Goal: Task Accomplishment & Management: Manage account settings

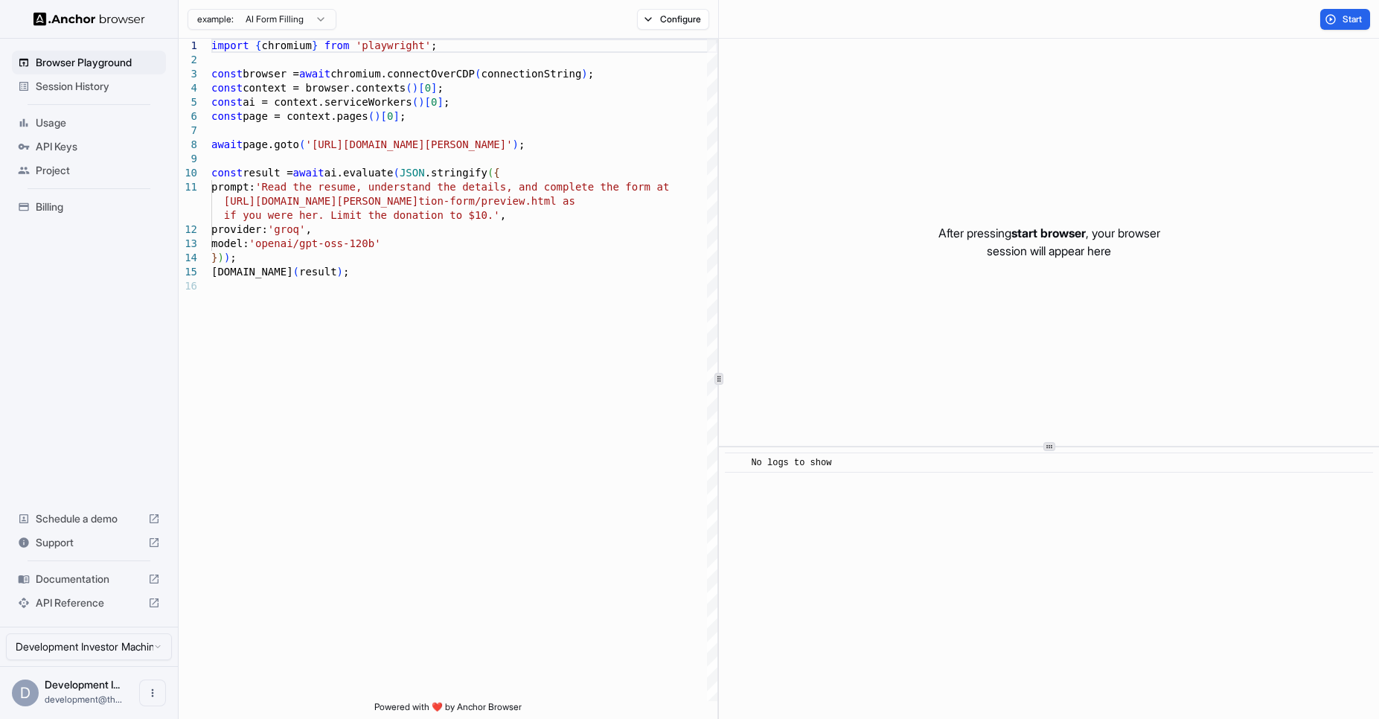
click at [45, 202] on span "Billing" at bounding box center [98, 207] width 124 height 15
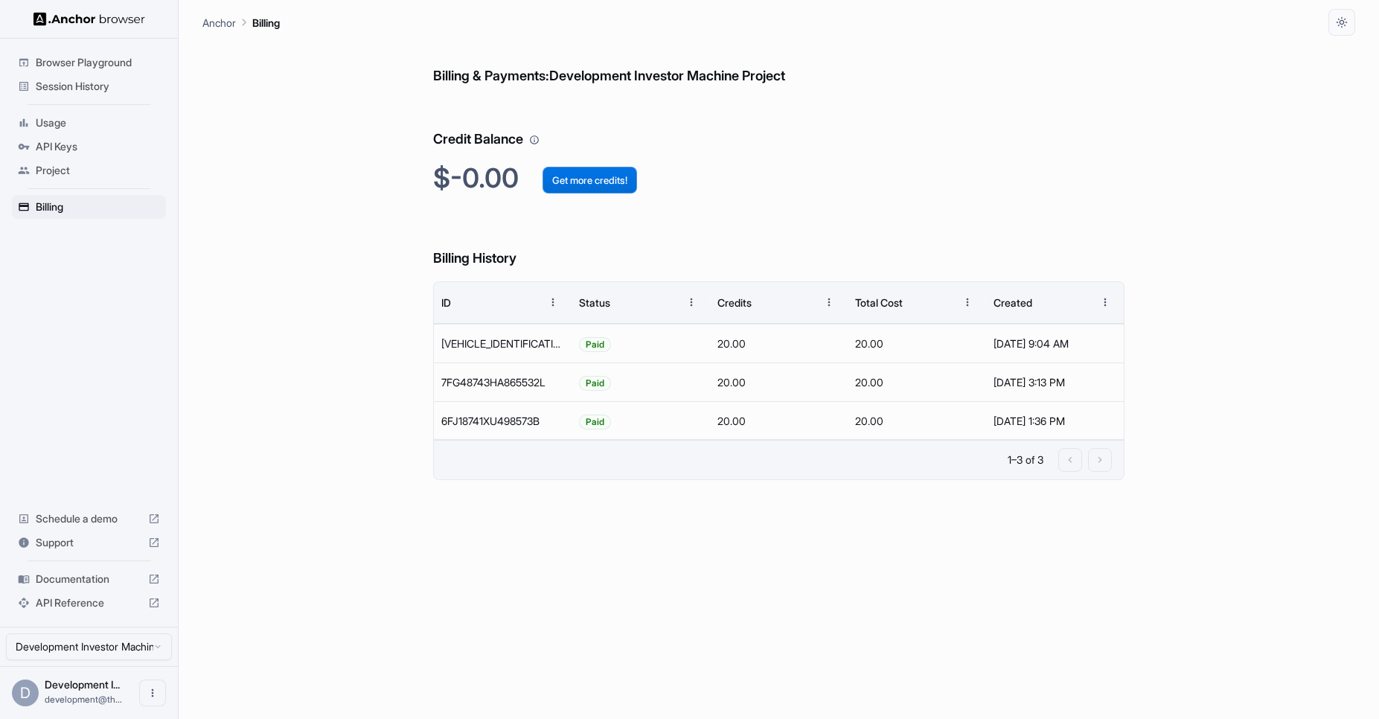
click at [607, 183] on button "Get more credits!" at bounding box center [590, 180] width 95 height 27
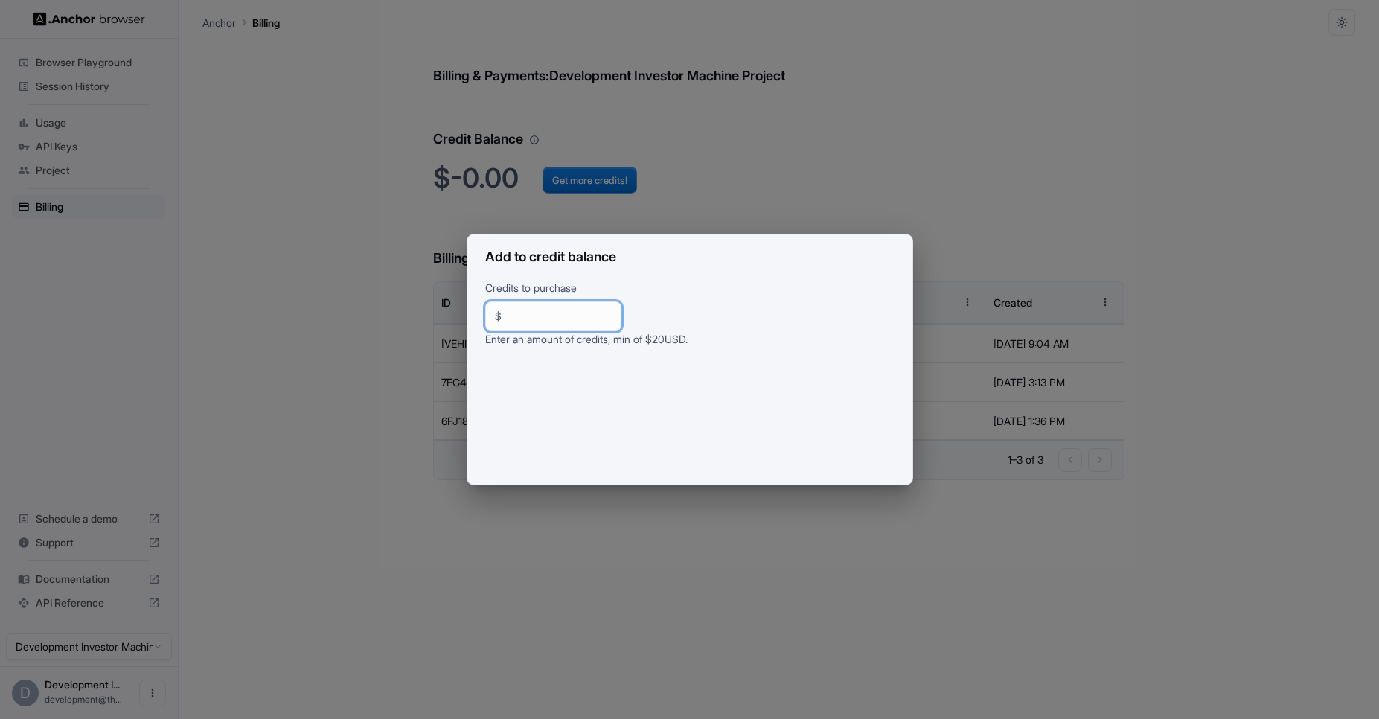
drag, startPoint x: 512, startPoint y: 319, endPoint x: 494, endPoint y: 316, distance: 18.0
click at [494, 316] on div "$ ** ​" at bounding box center [553, 317] width 136 height 30
type input "**"
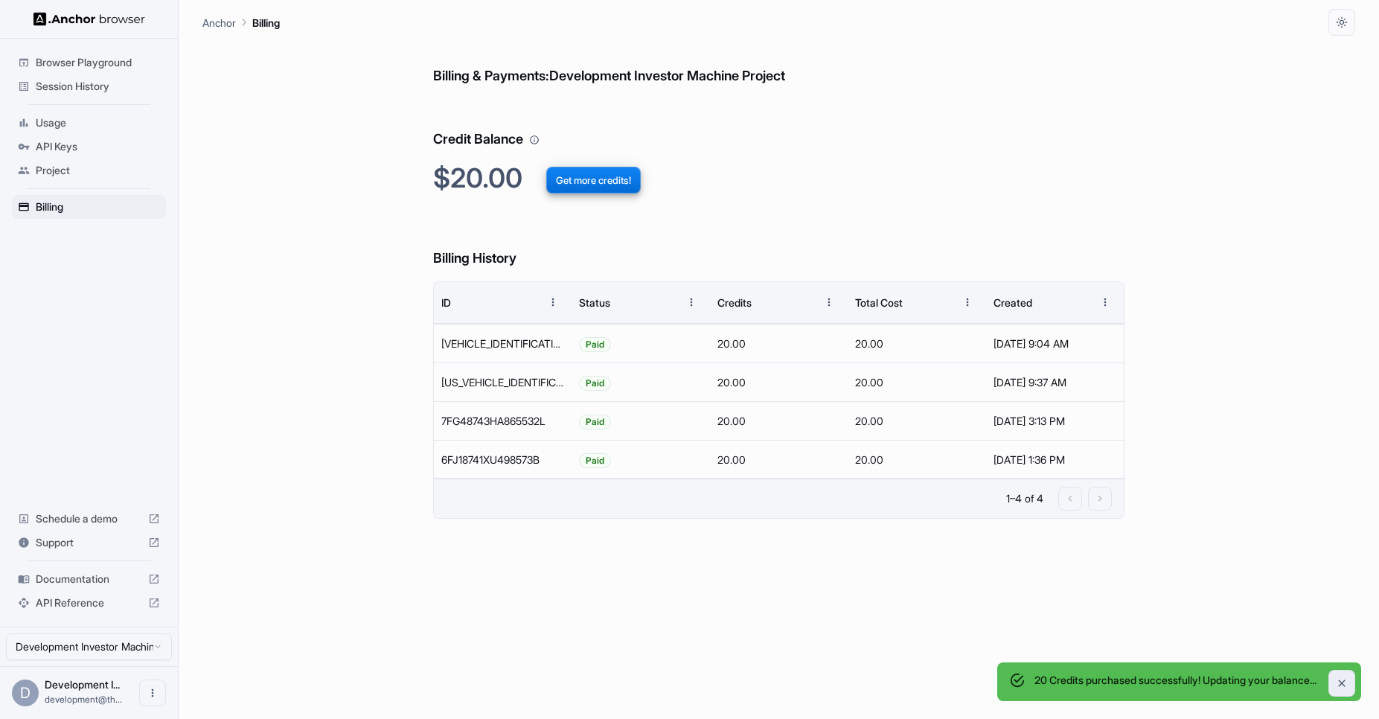
click at [1342, 683] on icon "Close" at bounding box center [1342, 683] width 7 height 7
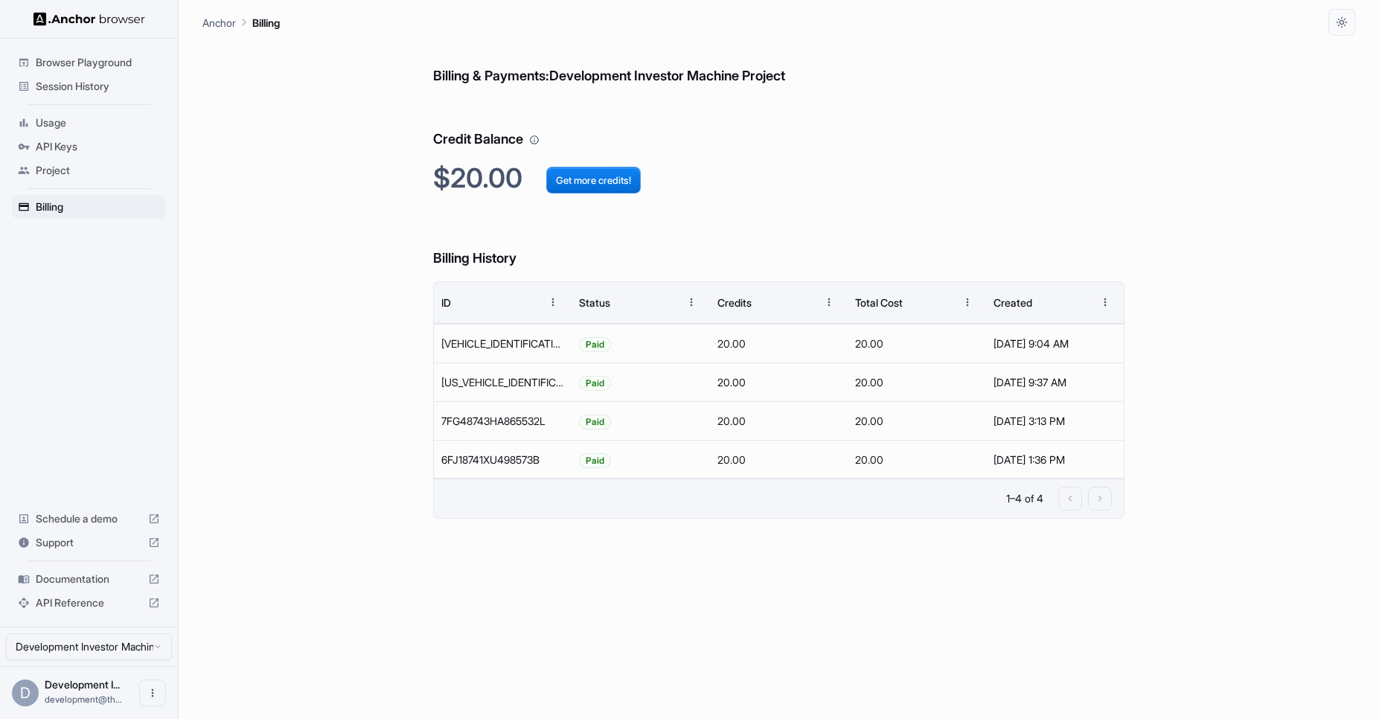
click at [106, 170] on span "Project" at bounding box center [98, 170] width 124 height 15
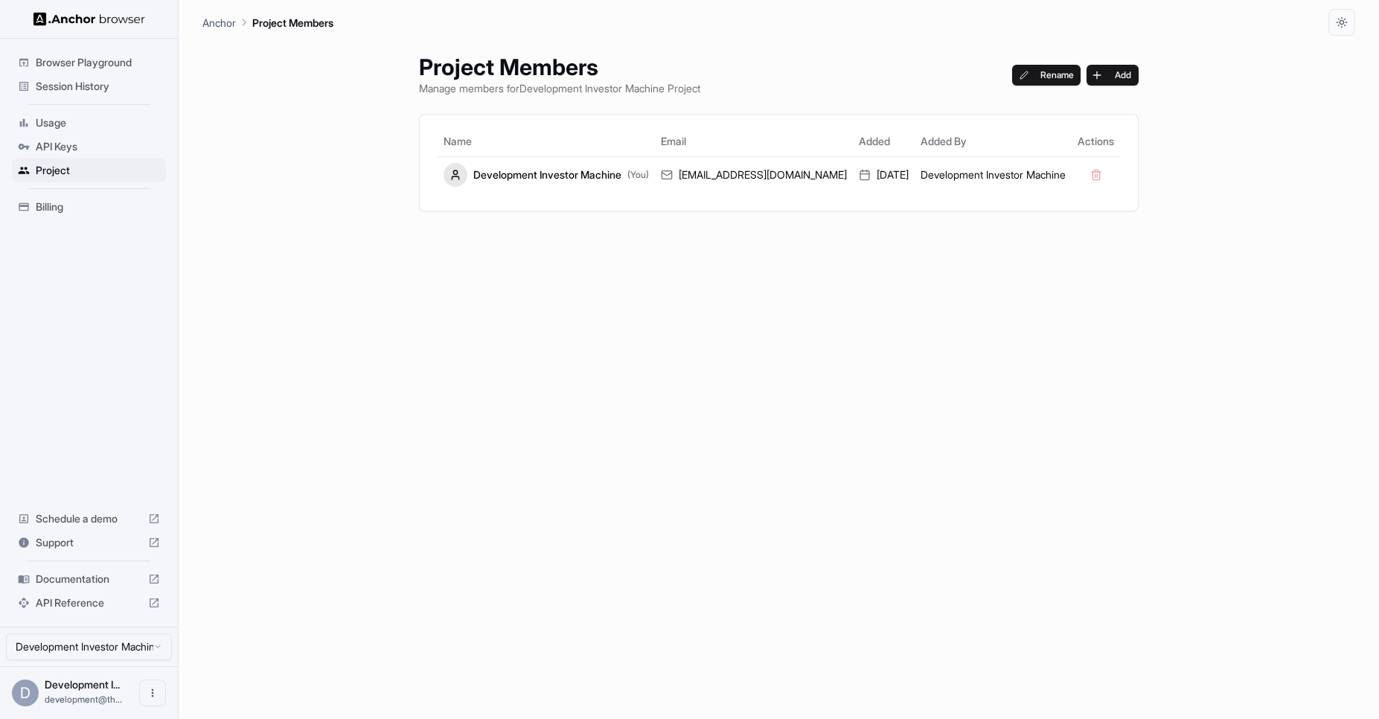
click at [98, 150] on span "API Keys" at bounding box center [98, 146] width 124 height 15
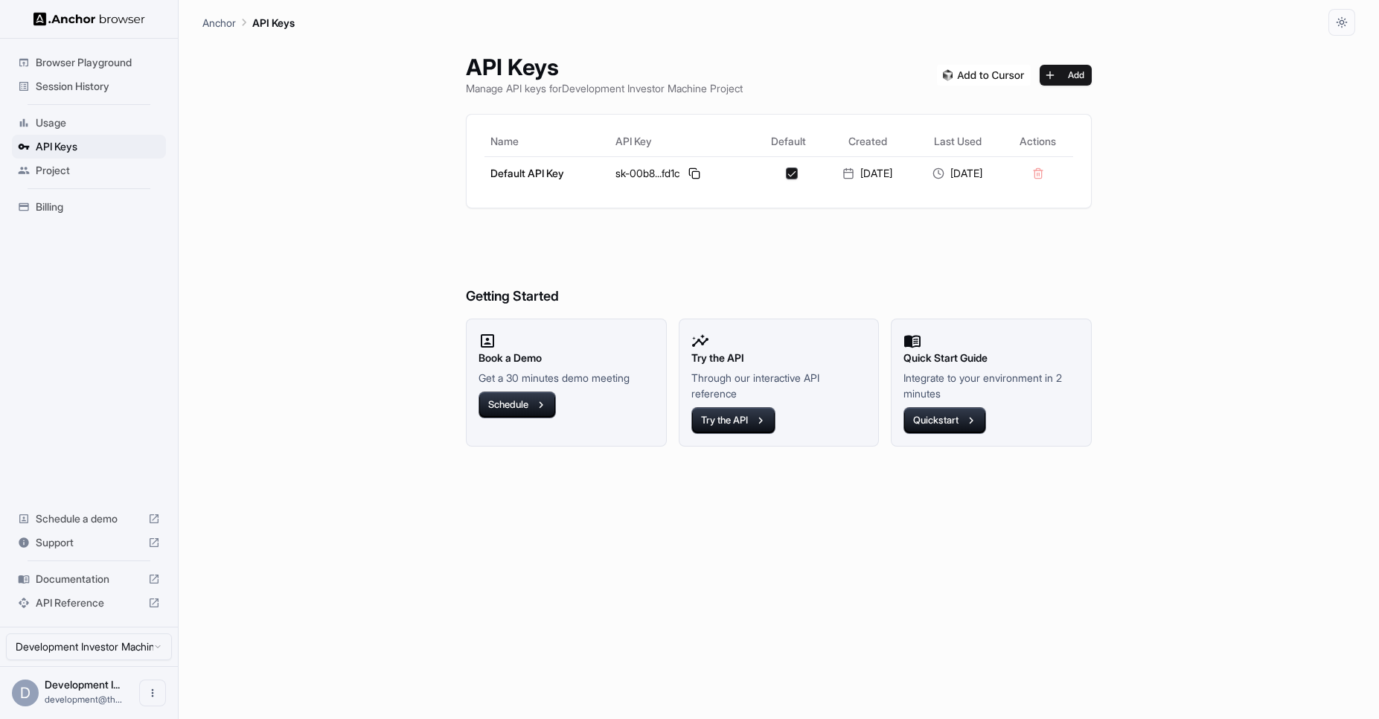
click at [115, 125] on span "Usage" at bounding box center [98, 122] width 124 height 15
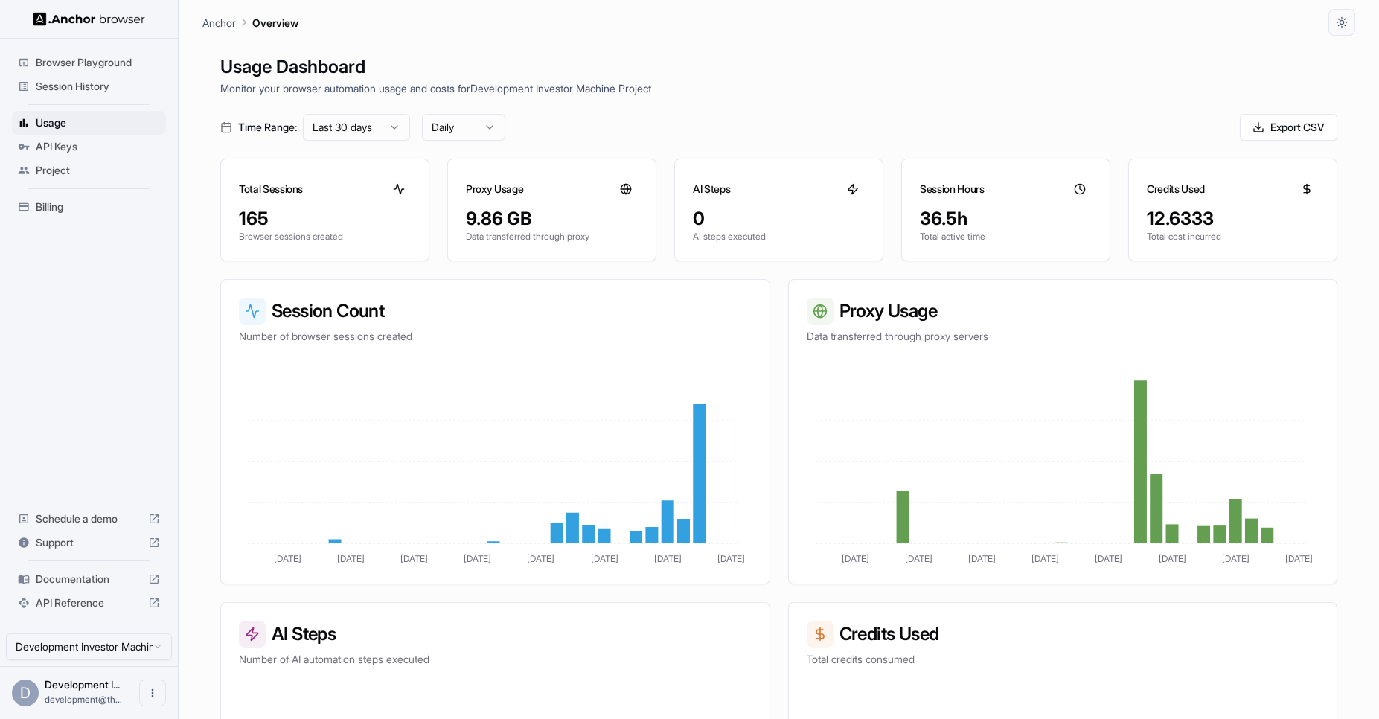
click at [127, 89] on span "Session History" at bounding box center [98, 86] width 124 height 15
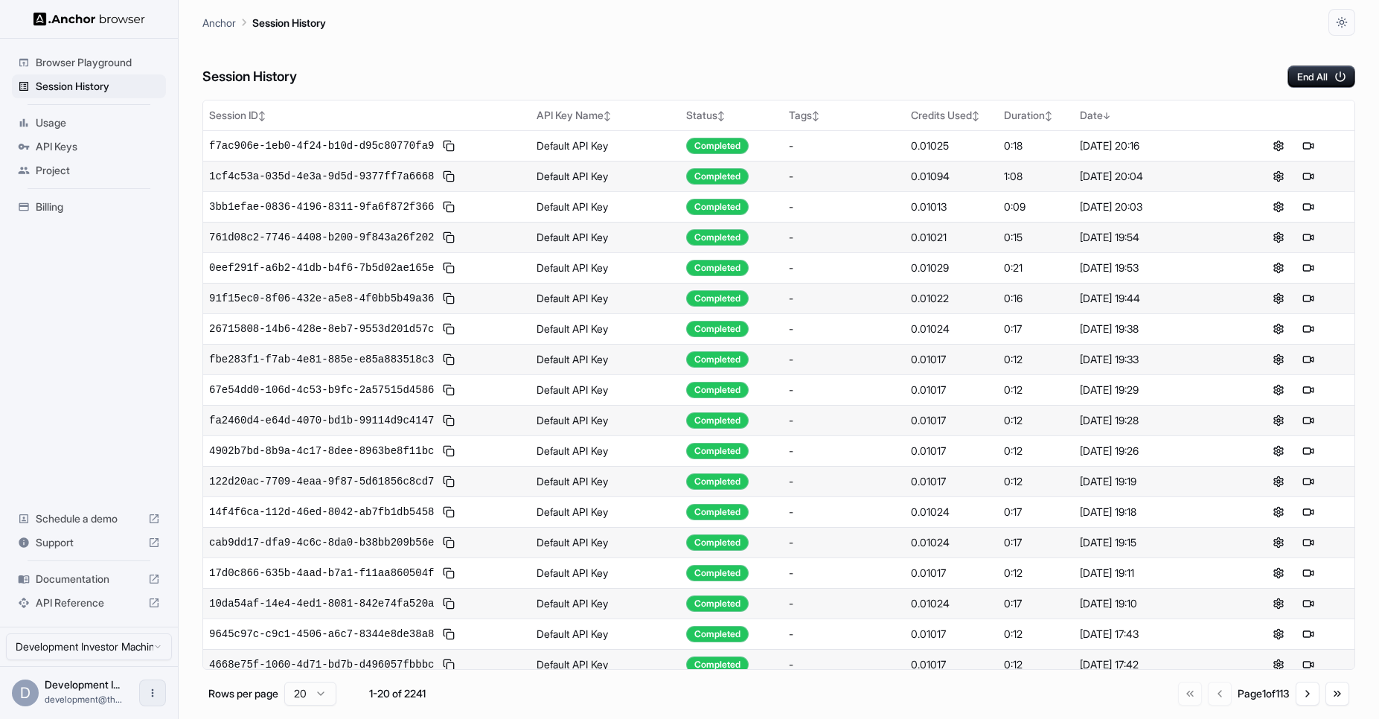
click at [163, 693] on button "Open menu" at bounding box center [152, 693] width 27 height 27
click at [761, 19] on div at bounding box center [689, 359] width 1379 height 719
